Goal: Task Accomplishment & Management: Manage account settings

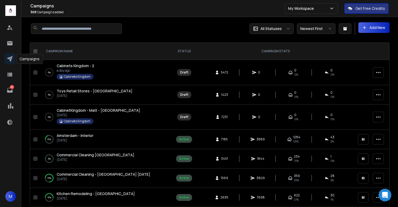
click at [8, 59] on icon at bounding box center [10, 59] width 6 height 6
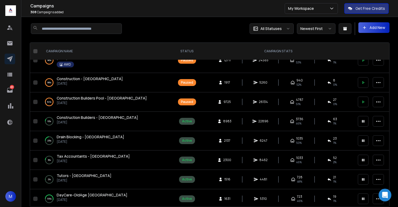
scroll to position [1243, 0]
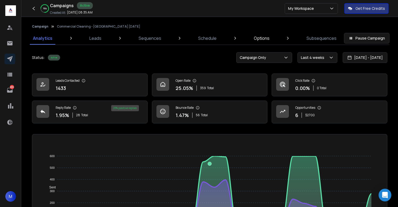
click at [260, 40] on p "Options" at bounding box center [262, 38] width 16 height 6
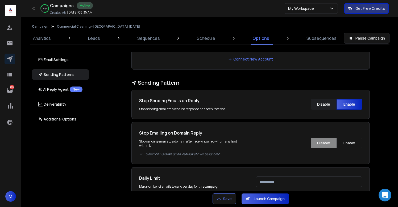
scroll to position [141, 0]
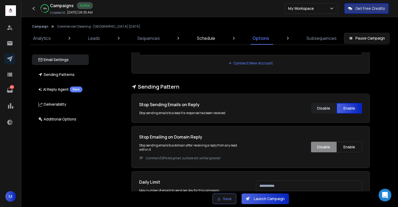
click at [207, 37] on p "Schedule" at bounding box center [206, 38] width 18 height 6
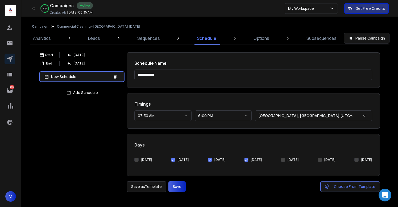
click at [213, 117] on button "6:00 PM" at bounding box center [223, 116] width 57 height 11
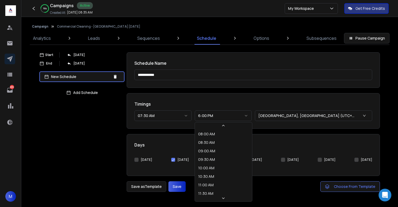
scroll to position [113, 0]
click at [218, 118] on button "4:00 PM" at bounding box center [223, 116] width 57 height 11
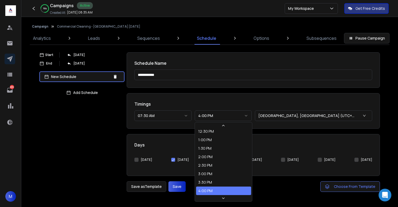
select select "********"
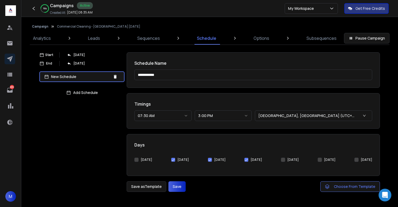
click at [208, 160] on button "[DATE]" at bounding box center [210, 160] width 4 height 4
click at [174, 188] on button "Save" at bounding box center [176, 187] width 17 height 11
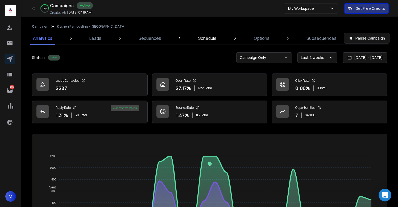
click at [204, 44] on link "Schedule" at bounding box center [207, 38] width 25 height 13
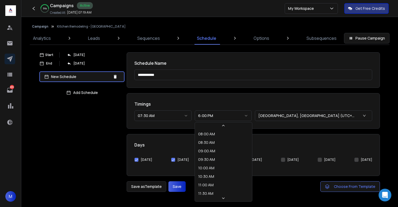
click at [214, 119] on button "6:00 PM" at bounding box center [223, 116] width 57 height 11
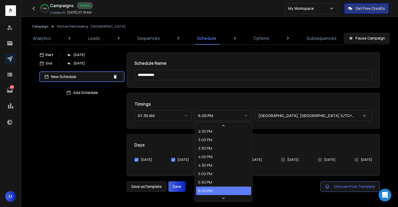
select select "********"
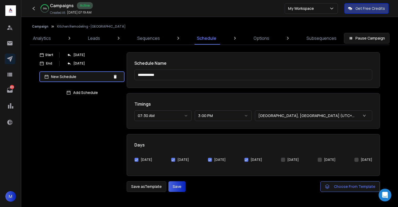
click at [182, 187] on button "Save" at bounding box center [176, 187] width 17 height 11
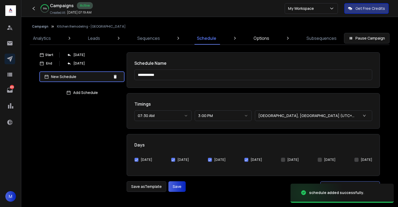
click at [263, 37] on p "Options" at bounding box center [261, 38] width 16 height 6
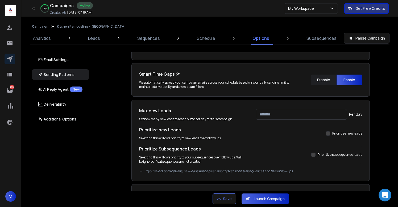
scroll to position [282, 0]
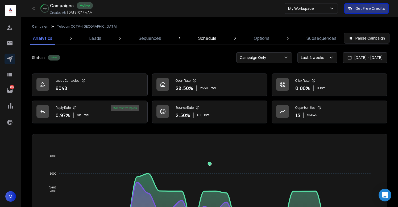
click at [211, 38] on p "Schedule" at bounding box center [207, 38] width 18 height 6
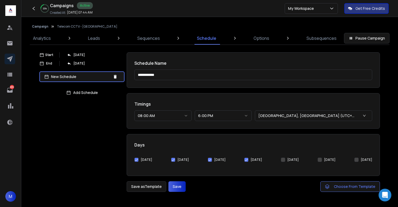
click at [213, 115] on button "6:00 PM" at bounding box center [223, 116] width 57 height 11
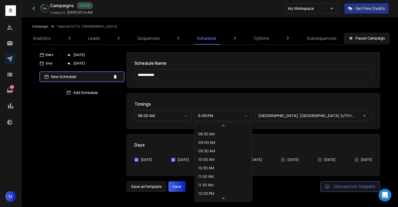
scroll to position [105, 0]
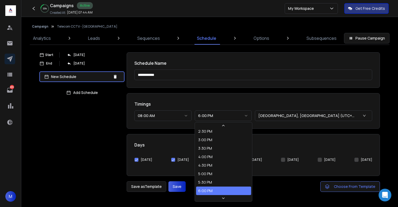
select select "********"
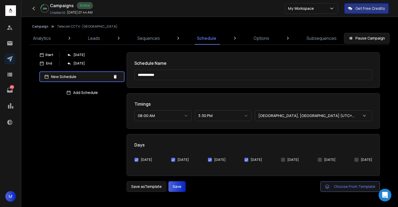
click at [208, 161] on button "[DATE]" at bounding box center [210, 160] width 4 height 4
click at [172, 187] on button "Save" at bounding box center [176, 187] width 17 height 11
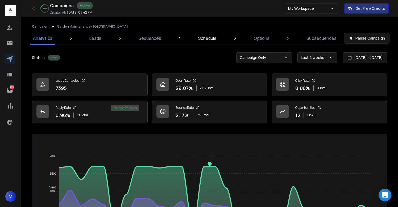
click at [204, 42] on link "Schedule" at bounding box center [207, 38] width 25 height 13
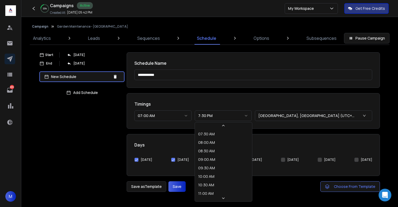
click at [216, 112] on button "7:30 PM" at bounding box center [223, 116] width 57 height 11
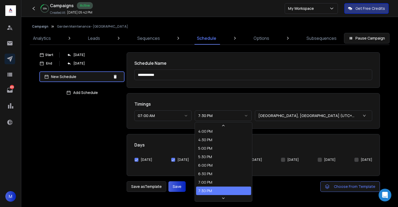
select select "********"
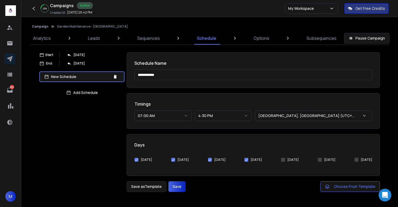
click at [248, 159] on button "[DATE]" at bounding box center [246, 160] width 4 height 4
click at [178, 183] on button "Save" at bounding box center [176, 187] width 17 height 11
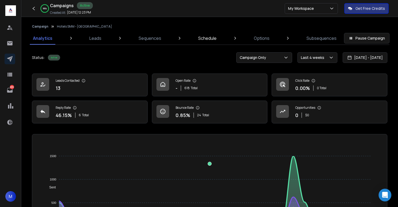
click at [212, 39] on p "Schedule" at bounding box center [207, 38] width 18 height 6
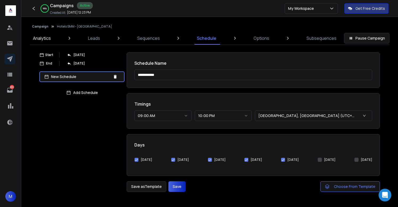
click at [40, 39] on p "Analytics" at bounding box center [42, 38] width 18 height 6
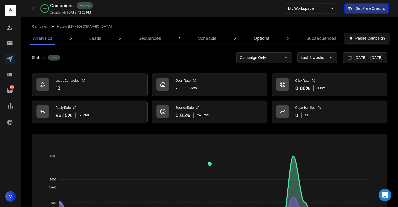
click at [262, 39] on p "Options" at bounding box center [262, 38] width 16 height 6
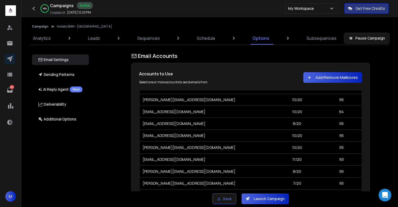
scroll to position [45, 0]
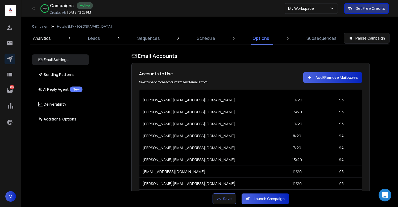
click at [46, 39] on p "Analytics" at bounding box center [42, 38] width 18 height 6
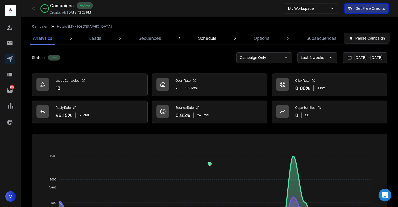
click at [204, 41] on link "Schedule" at bounding box center [207, 38] width 25 height 13
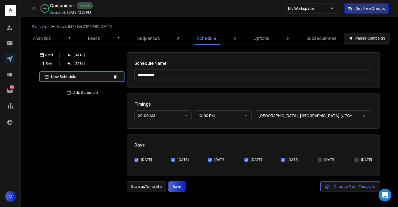
click at [208, 161] on button "[DATE]" at bounding box center [210, 160] width 4 height 4
click at [179, 189] on button "Save" at bounding box center [176, 187] width 17 height 11
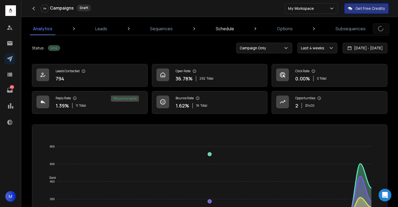
click at [223, 28] on p "Schedule" at bounding box center [225, 29] width 18 height 6
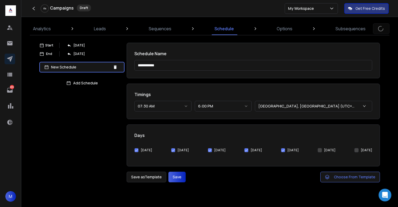
click at [208, 151] on button "[DATE]" at bounding box center [210, 150] width 4 height 4
click at [175, 175] on button "Save" at bounding box center [176, 177] width 17 height 11
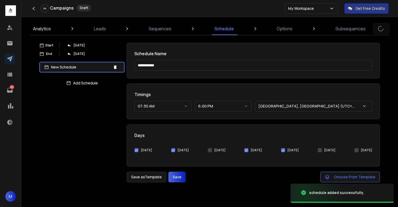
click at [43, 30] on p "Analytics" at bounding box center [42, 29] width 18 height 6
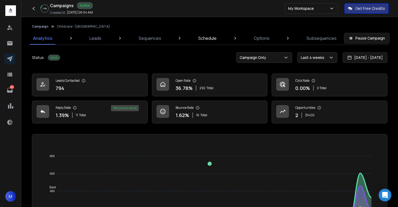
click at [211, 42] on link "Schedule" at bounding box center [207, 38] width 25 height 13
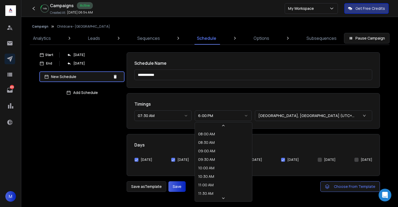
click at [211, 118] on button "6:00 PM" at bounding box center [223, 116] width 57 height 11
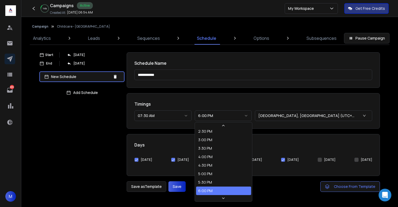
select select "********"
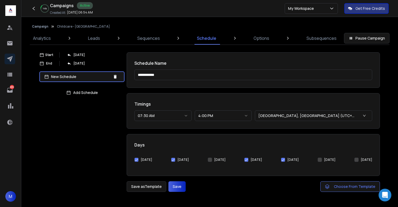
click at [177, 183] on button "Save" at bounding box center [176, 187] width 17 height 11
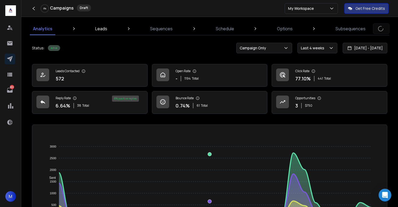
click at [97, 26] on p "Leads" at bounding box center [101, 29] width 12 height 6
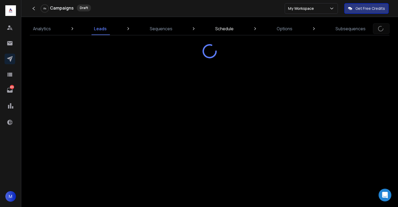
click at [224, 29] on p "Schedule" at bounding box center [224, 29] width 18 height 6
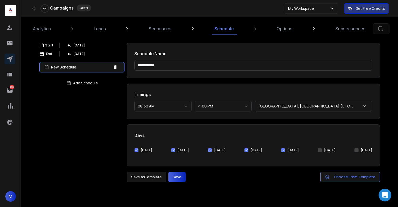
click at [208, 151] on button "[DATE]" at bounding box center [210, 150] width 4 height 4
click at [179, 177] on button "Save" at bounding box center [176, 177] width 17 height 11
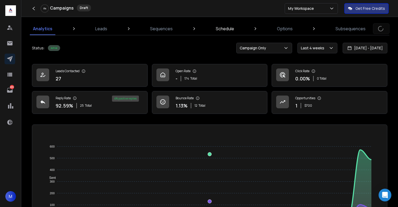
click at [228, 27] on p "Schedule" at bounding box center [225, 29] width 18 height 6
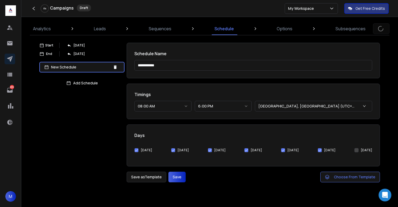
click at [319, 151] on button "[DATE]" at bounding box center [319, 150] width 4 height 4
click at [209, 150] on button "[DATE]" at bounding box center [210, 150] width 4 height 4
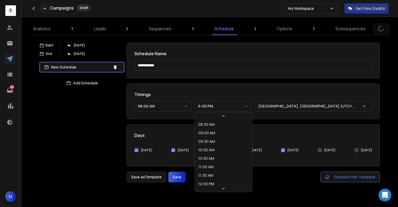
click at [207, 110] on button "6:00 PM" at bounding box center [223, 106] width 57 height 11
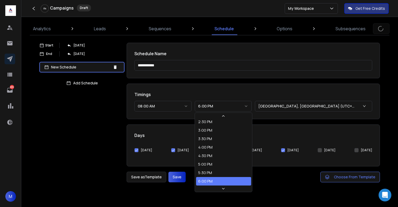
select select "********"
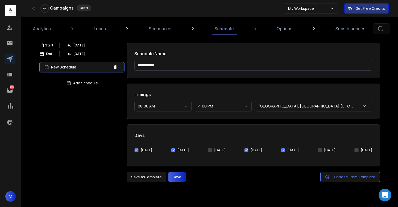
click at [178, 179] on button "Save" at bounding box center [176, 177] width 17 height 11
click at [287, 30] on p "Options" at bounding box center [284, 29] width 16 height 6
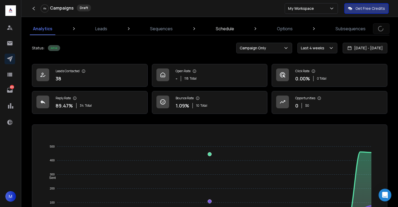
click at [226, 27] on p "Schedule" at bounding box center [225, 29] width 18 height 6
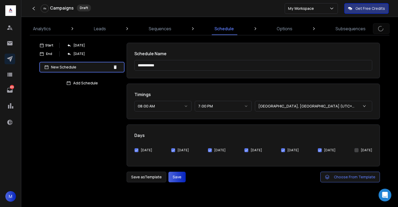
click at [208, 149] on button "[DATE]" at bounding box center [210, 150] width 4 height 4
click at [318, 151] on button "Saturday" at bounding box center [319, 150] width 4 height 4
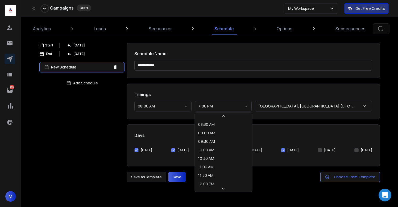
click at [210, 104] on button "7:00 PM" at bounding box center [223, 106] width 57 height 11
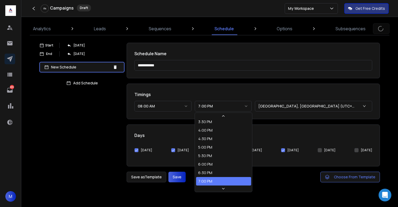
select select "********"
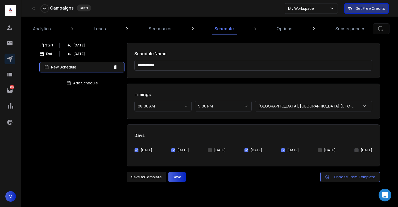
click at [180, 173] on button "Save" at bounding box center [176, 177] width 17 height 11
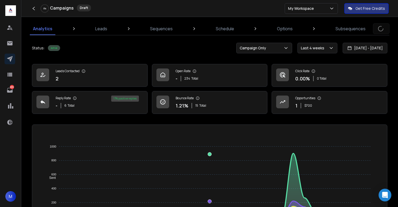
click at [209, 7] on div "0 % Campaigns Draft My Workspace Get Free Credits" at bounding box center [199, 8] width 398 height 17
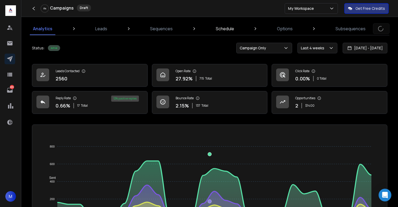
click at [232, 31] on p "Schedule" at bounding box center [225, 29] width 18 height 6
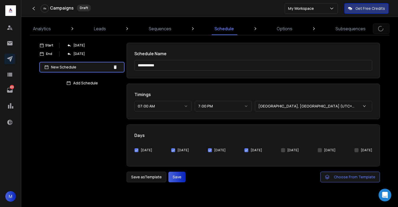
click at [208, 149] on button "[DATE]" at bounding box center [210, 150] width 4 height 4
click at [209, 104] on button "7:00 PM" at bounding box center [223, 106] width 57 height 11
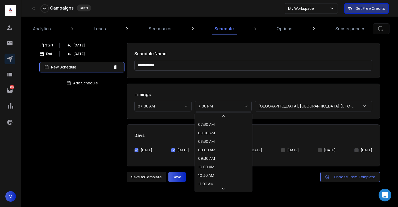
scroll to position [139, 0]
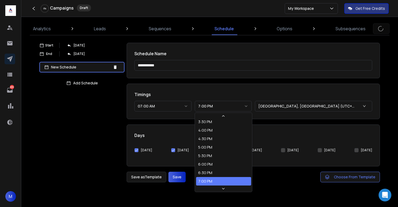
select select "********"
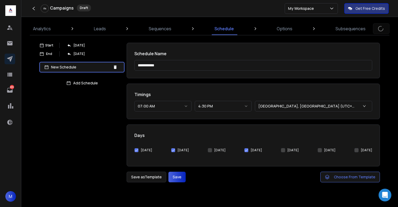
click at [181, 176] on button "Save" at bounding box center [176, 177] width 17 height 11
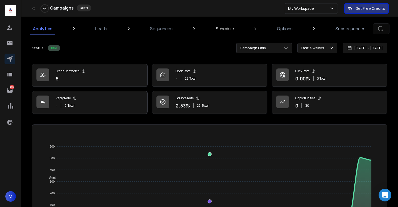
click at [227, 31] on p "Schedule" at bounding box center [225, 29] width 18 height 6
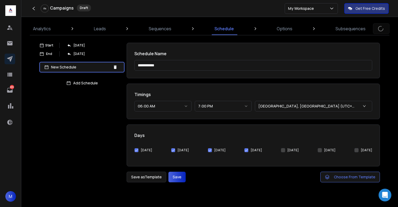
click at [208, 152] on button "[DATE]" at bounding box center [210, 150] width 4 height 4
click at [208, 106] on button "7:00 PM" at bounding box center [223, 106] width 57 height 11
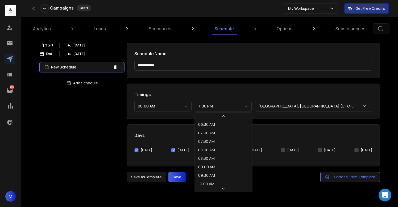
scroll to position [156, 0]
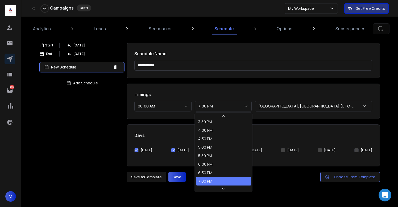
select select "********"
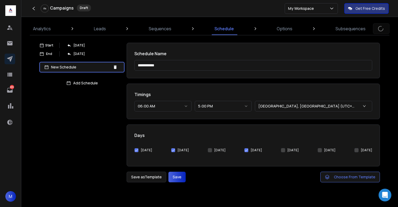
click at [178, 181] on button "Save" at bounding box center [176, 177] width 17 height 11
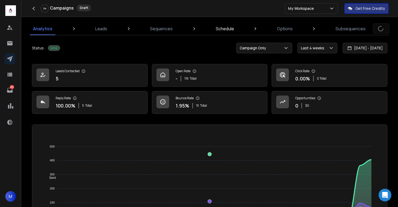
click at [232, 27] on p "Schedule" at bounding box center [225, 29] width 18 height 6
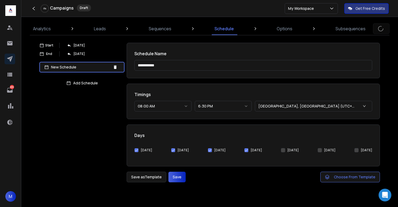
click at [219, 107] on button "6:30 PM" at bounding box center [223, 106] width 57 height 11
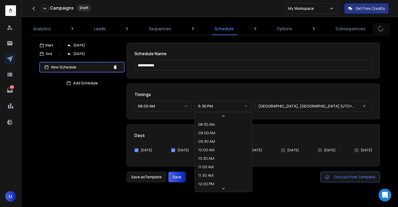
scroll to position [113, 0]
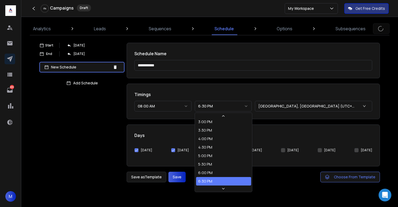
select select "********"
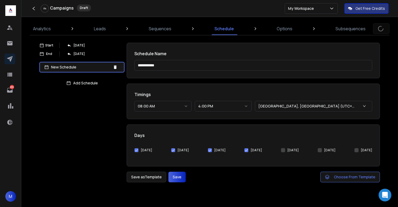
click at [209, 150] on button "[DATE]" at bounding box center [210, 150] width 4 height 4
click at [180, 172] on button "Save" at bounding box center [176, 177] width 17 height 11
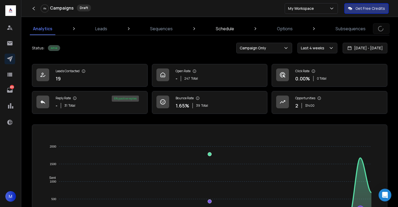
click at [225, 27] on p "Schedule" at bounding box center [225, 29] width 18 height 6
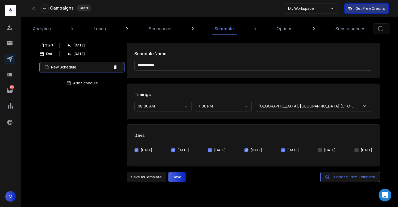
click at [213, 106] on button "7:00 PM" at bounding box center [223, 106] width 57 height 11
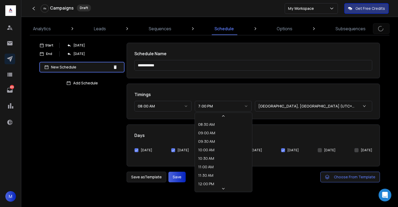
scroll to position [122, 0]
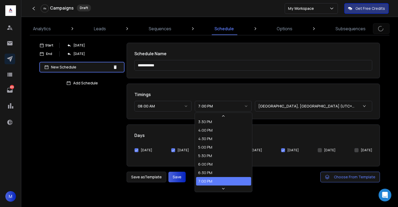
select select "********"
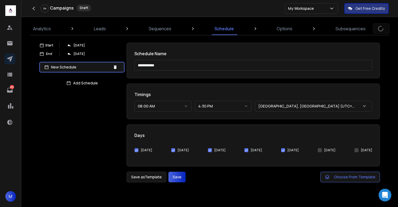
click at [208, 150] on button "[DATE]" at bounding box center [210, 150] width 4 height 4
click at [181, 177] on button "Save" at bounding box center [176, 177] width 17 height 11
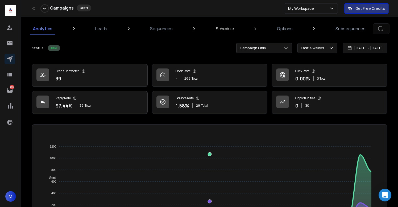
click at [224, 27] on p "Schedule" at bounding box center [225, 29] width 18 height 6
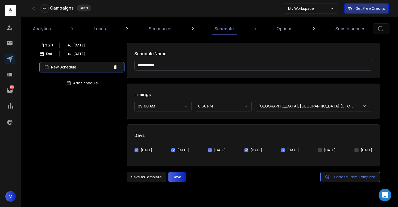
click at [209, 150] on button "[DATE]" at bounding box center [210, 150] width 4 height 4
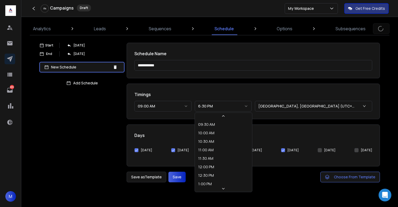
click at [209, 102] on button "6:30 PM" at bounding box center [223, 106] width 57 height 11
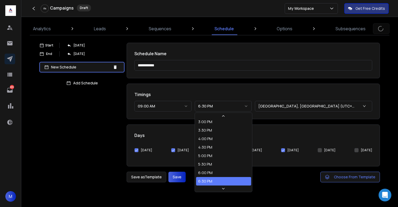
select select "********"
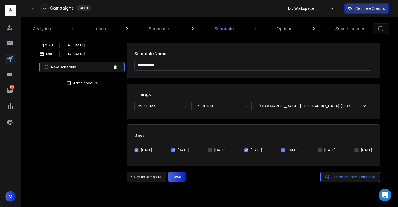
click at [182, 173] on button "Save" at bounding box center [176, 177] width 17 height 11
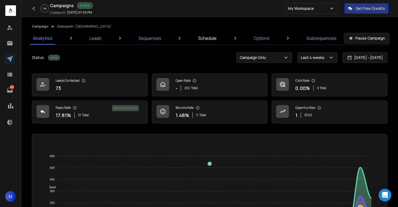
click at [213, 37] on p "Schedule" at bounding box center [207, 38] width 18 height 6
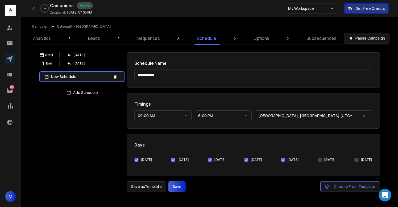
click at [208, 160] on button "[DATE]" at bounding box center [210, 160] width 4 height 4
click at [180, 184] on button "Save" at bounding box center [176, 187] width 17 height 11
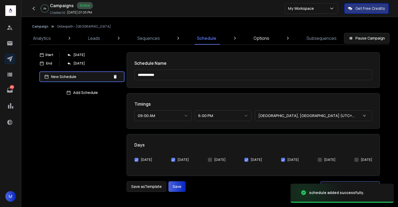
click at [263, 39] on p "Options" at bounding box center [261, 38] width 16 height 6
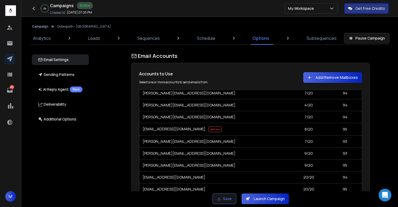
scroll to position [4107, 0]
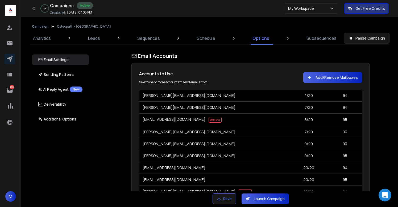
click at [374, 144] on div "Email Accounts Accounts to Use Select one or more accounts to send emails from …" at bounding box center [253, 121] width 312 height 139
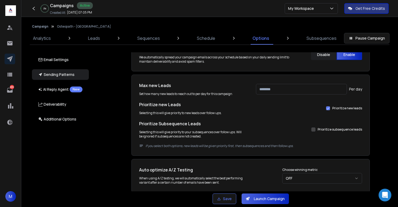
scroll to position [327, 0]
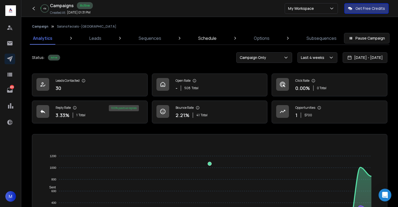
click at [210, 42] on link "Schedule" at bounding box center [207, 38] width 25 height 13
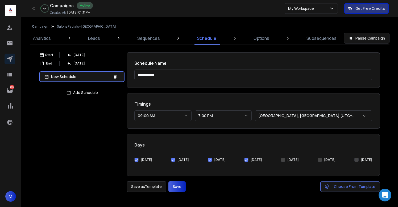
click at [208, 158] on button "[DATE]" at bounding box center [210, 160] width 4 height 4
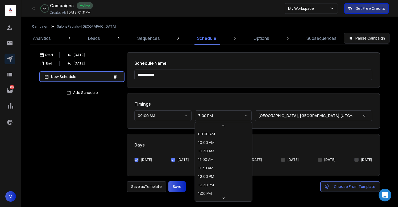
click at [209, 119] on button "7:00 PM" at bounding box center [223, 116] width 57 height 11
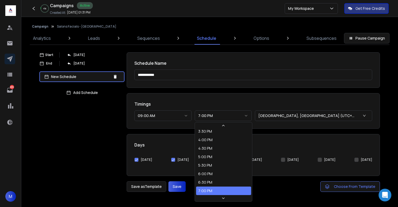
select select "********"
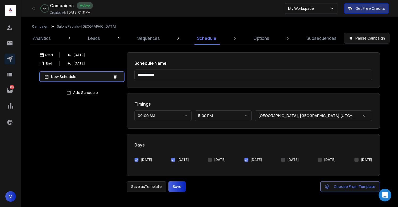
click at [175, 189] on button "Save" at bounding box center [176, 187] width 17 height 11
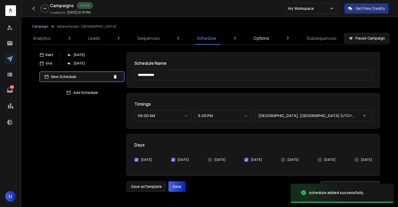
click at [259, 44] on link "Options" at bounding box center [261, 38] width 22 height 13
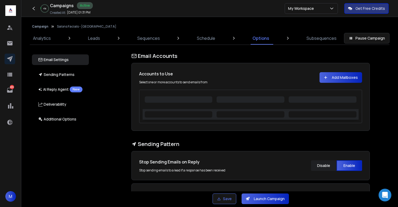
click at [386, 122] on div "Email Accounts Accounts to Use Select one or more accounts to send emails from …" at bounding box center [253, 121] width 312 height 139
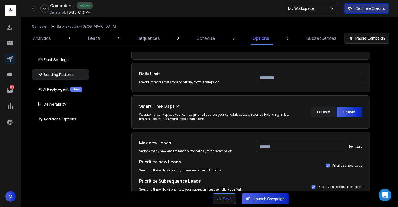
scroll to position [244, 0]
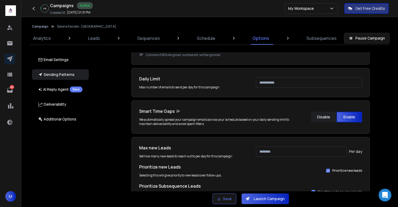
click at [270, 83] on input "****" at bounding box center [309, 82] width 106 height 11
type input "***"
click at [270, 151] on input "****" at bounding box center [301, 151] width 91 height 11
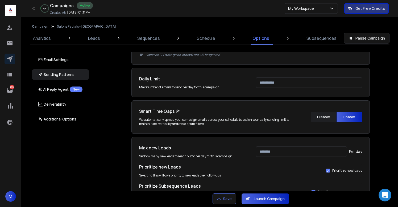
click at [270, 151] on input "****" at bounding box center [301, 151] width 91 height 11
type input "***"
click at [376, 133] on div "Email Accounts Accounts to Use Select one or more accounts to send emails from …" at bounding box center [253, 121] width 312 height 139
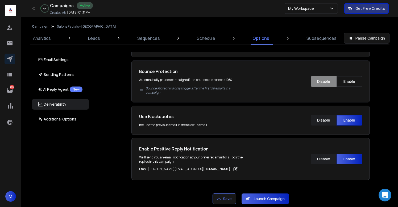
scroll to position [837, 0]
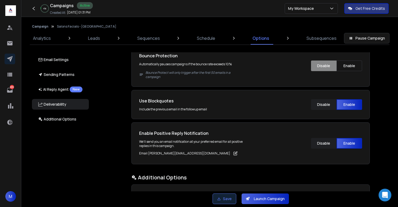
click at [228, 201] on button "Save" at bounding box center [224, 199] width 24 height 11
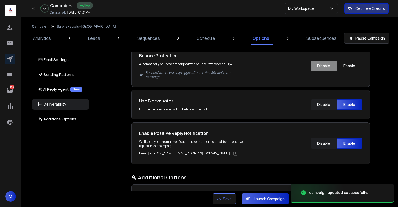
click at [277, 198] on button "Launch Campaign" at bounding box center [264, 199] width 47 height 11
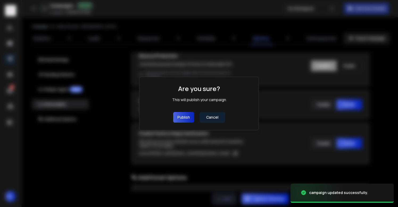
click at [176, 116] on button "Publish" at bounding box center [183, 117] width 21 height 11
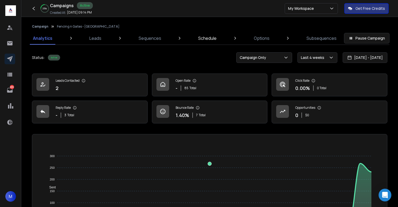
click at [209, 39] on p "Schedule" at bounding box center [207, 38] width 18 height 6
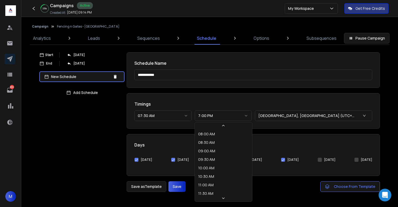
click at [209, 119] on button "7:00 PM" at bounding box center [223, 116] width 57 height 11
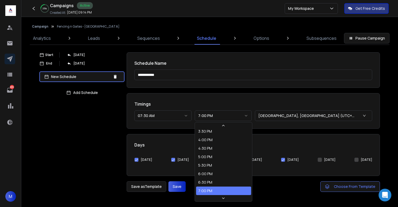
select select "********"
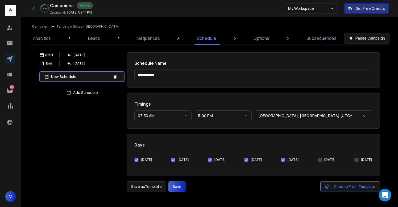
click at [208, 159] on button "Wednesday" at bounding box center [210, 160] width 4 height 4
click at [184, 186] on button "Save" at bounding box center [176, 187] width 17 height 11
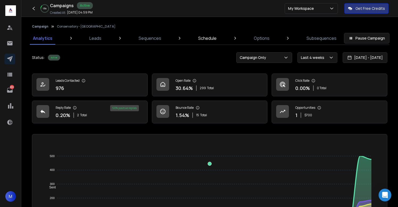
click at [203, 37] on p "Schedule" at bounding box center [207, 38] width 18 height 6
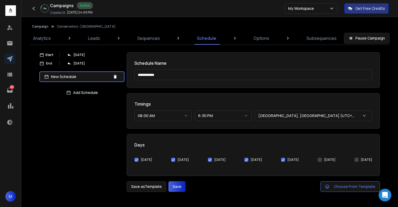
click at [208, 160] on button "[DATE]" at bounding box center [210, 160] width 4 height 4
click at [173, 186] on button "Save" at bounding box center [176, 187] width 17 height 11
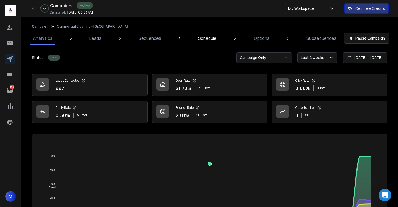
click at [208, 39] on p "Schedule" at bounding box center [207, 38] width 18 height 6
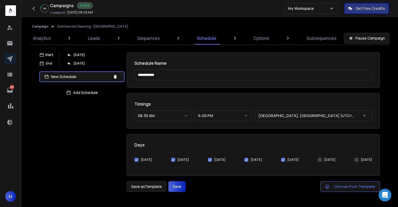
click at [210, 159] on button "[DATE]" at bounding box center [210, 160] width 4 height 4
click at [177, 184] on button "Save" at bounding box center [176, 187] width 17 height 11
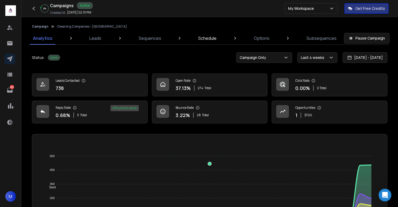
click at [210, 42] on link "Schedule" at bounding box center [207, 38] width 25 height 13
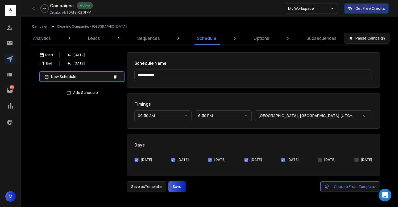
click at [209, 162] on div "[DATE]" at bounding box center [217, 160] width 18 height 11
click at [208, 160] on button "[DATE]" at bounding box center [210, 160] width 4 height 4
click at [175, 189] on button "Save" at bounding box center [176, 187] width 17 height 11
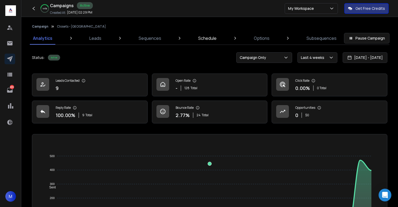
click at [202, 40] on p "Schedule" at bounding box center [207, 38] width 18 height 6
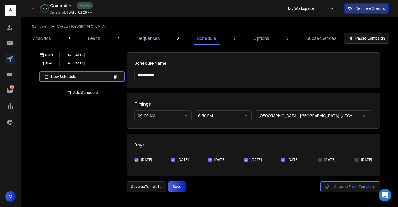
click at [209, 160] on button "[DATE]" at bounding box center [210, 160] width 4 height 4
click at [177, 187] on button "Save" at bounding box center [176, 187] width 17 height 11
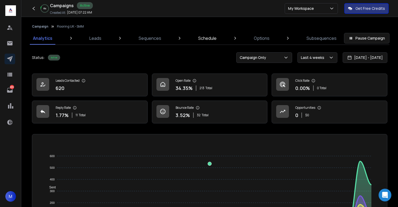
click at [205, 36] on p "Schedule" at bounding box center [207, 38] width 18 height 6
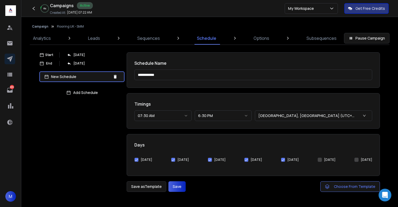
click at [209, 162] on button "[DATE]" at bounding box center [210, 160] width 4 height 4
click at [175, 189] on button "Save" at bounding box center [176, 187] width 17 height 11
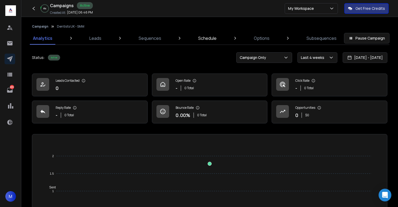
click at [209, 42] on link "Schedule" at bounding box center [207, 38] width 25 height 13
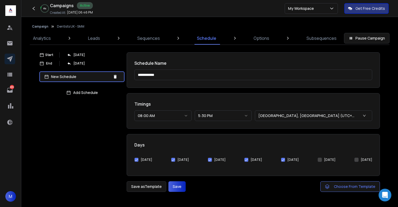
click at [210, 161] on div "[DATE]" at bounding box center [217, 160] width 18 height 4
click at [208, 160] on button "[DATE]" at bounding box center [210, 160] width 4 height 4
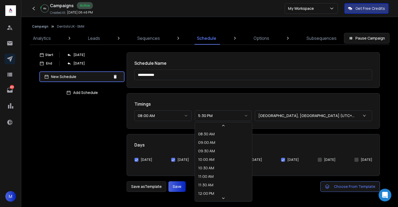
click at [213, 119] on button "5:30 PM" at bounding box center [223, 116] width 57 height 11
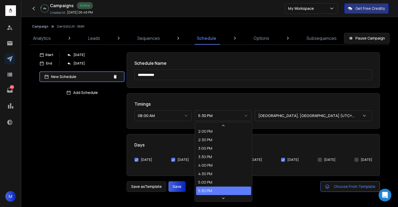
select select "********"
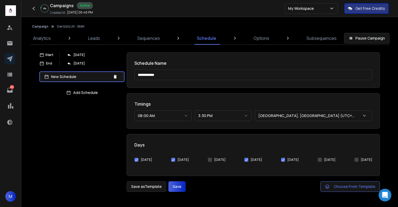
click at [182, 184] on button "Save" at bounding box center [176, 187] width 17 height 11
